Goal: Transaction & Acquisition: Purchase product/service

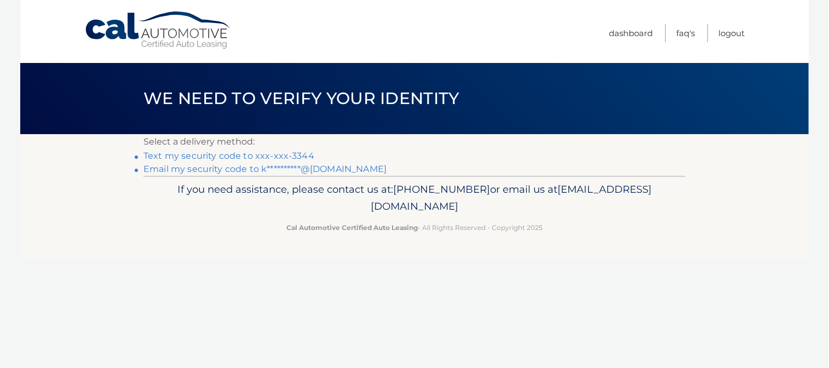
click at [256, 166] on link "**********" at bounding box center [264, 169] width 243 height 10
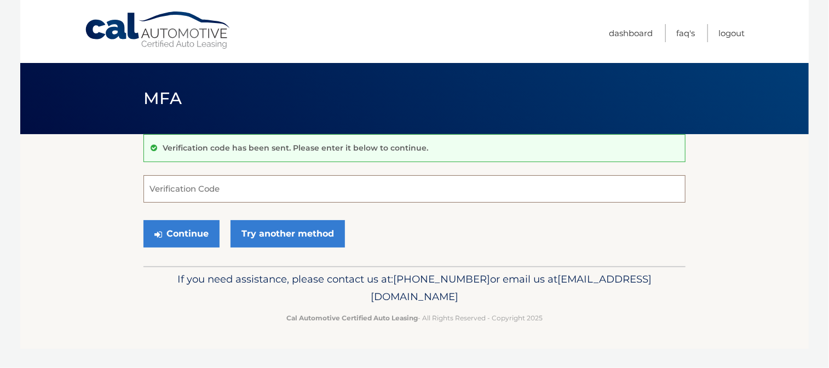
click at [292, 193] on input "Verification Code" at bounding box center [414, 188] width 542 height 27
paste input "017147"
type input "017147"
click at [198, 239] on button "Continue" at bounding box center [181, 233] width 76 height 27
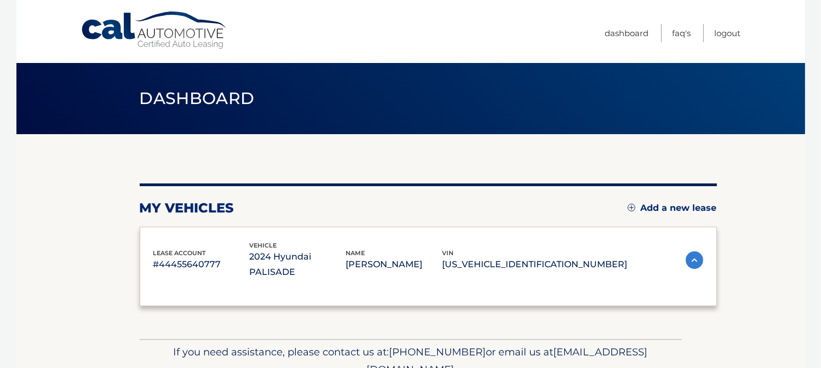
click at [193, 235] on div "lease account #44455640777 vehicle 2024 Hyundai PALISADE name KENNETH JANDIK vi…" at bounding box center [428, 266] width 577 height 79
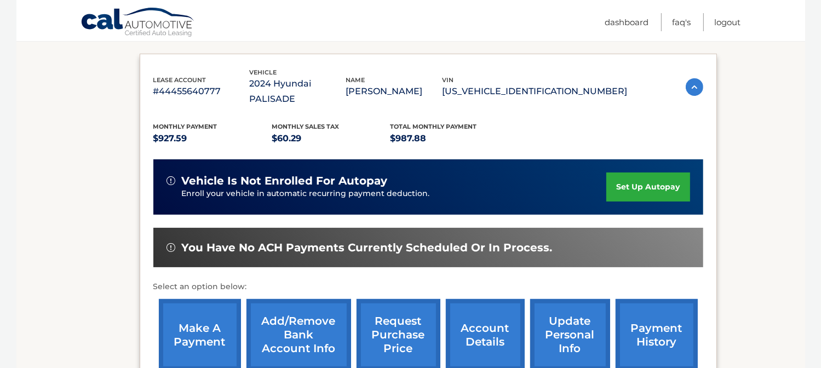
scroll to position [175, 0]
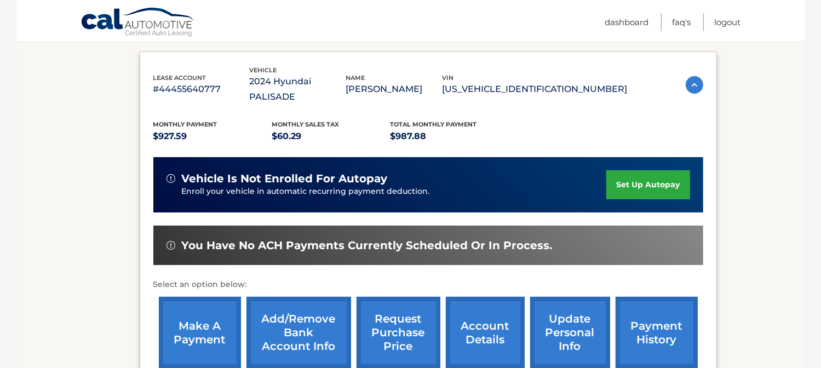
click at [219, 308] on link "make a payment" at bounding box center [200, 333] width 82 height 72
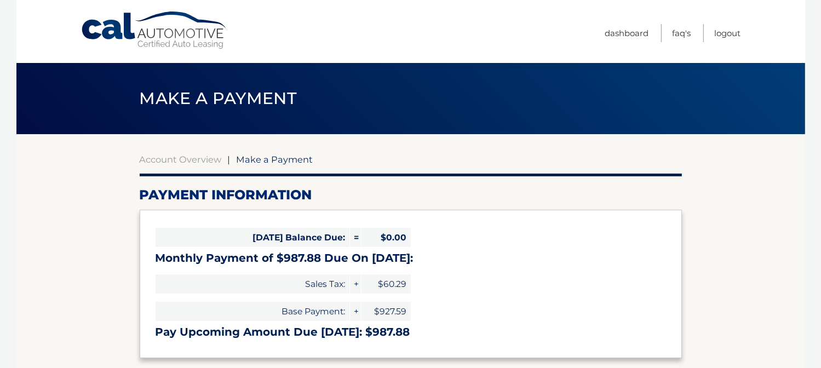
select select "YTgwY2MwYzMtMTIxOS00YWMyLTk2YTYtMTY3MGYwZDI4ODI5"
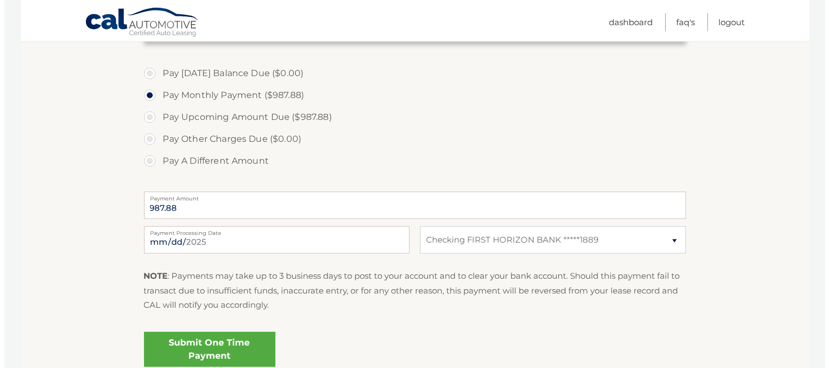
scroll to position [329, 0]
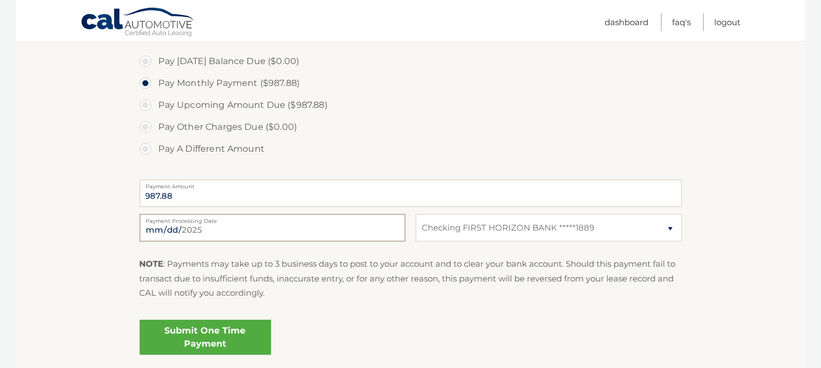
click at [227, 231] on input "2025-09-13" at bounding box center [273, 227] width 266 height 27
type input "2025-09-28"
click at [256, 329] on link "Submit One Time Payment" at bounding box center [205, 337] width 131 height 35
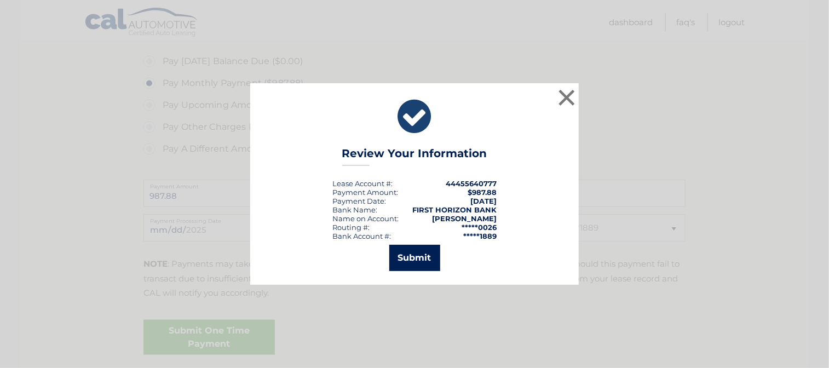
click at [411, 254] on button "Submit" at bounding box center [414, 258] width 51 height 26
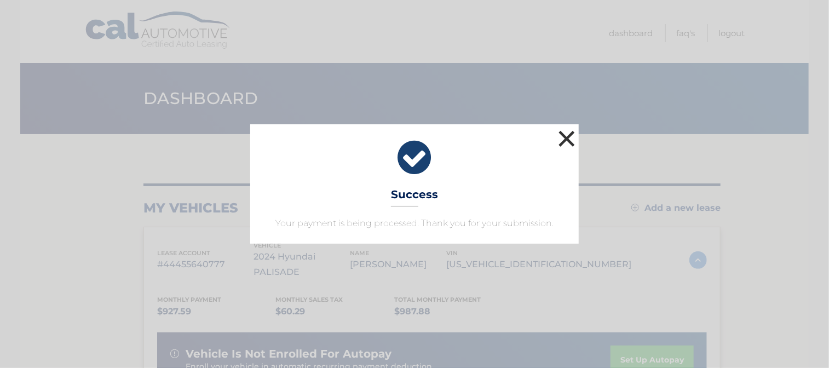
click at [565, 138] on button "×" at bounding box center [567, 139] width 22 height 22
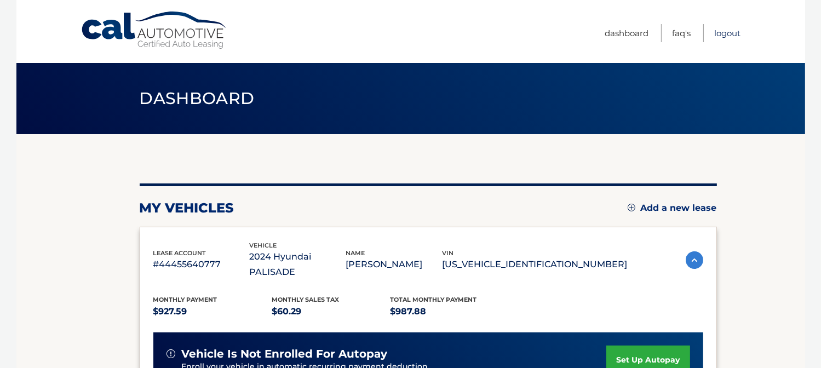
click at [725, 35] on link "Logout" at bounding box center [728, 33] width 26 height 18
